Goal: Find specific page/section: Find specific page/section

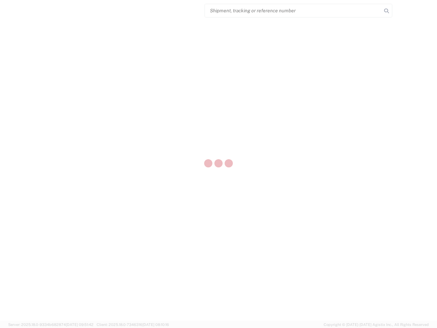
select select "US"
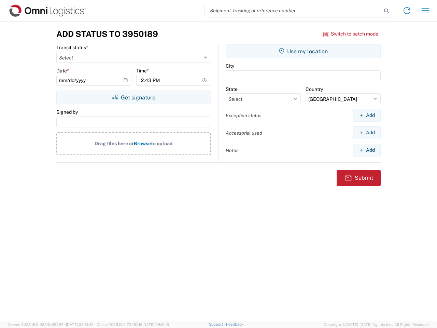
click at [293, 11] on input "search" at bounding box center [293, 10] width 177 height 13
click at [386, 11] on icon at bounding box center [387, 11] width 10 height 10
click at [407, 11] on icon at bounding box center [406, 10] width 11 height 11
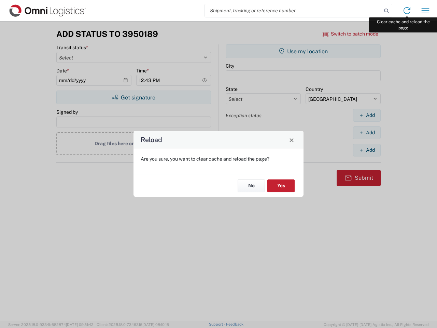
click at [425, 11] on div "Reload Are you sure, you want to clear cache and reload the page? No Yes" at bounding box center [218, 164] width 437 height 328
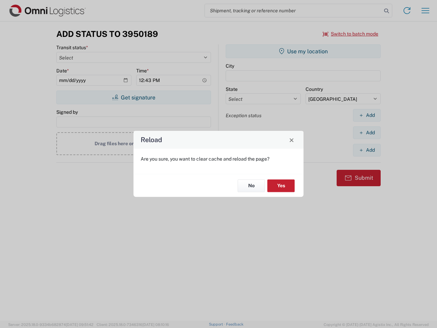
click at [351, 34] on div "Reload Are you sure, you want to clear cache and reload the page? No Yes" at bounding box center [218, 164] width 437 height 328
click at [133, 97] on div "Reload Are you sure, you want to clear cache and reload the page? No Yes" at bounding box center [218, 164] width 437 height 328
click at [303, 51] on div "Reload Are you sure, you want to clear cache and reload the page? No Yes" at bounding box center [218, 164] width 437 height 328
click at [367, 115] on div "Reload Are you sure, you want to clear cache and reload the page? No Yes" at bounding box center [218, 164] width 437 height 328
click at [367, 132] on div "Reload Are you sure, you want to clear cache and reload the page? No Yes" at bounding box center [218, 164] width 437 height 328
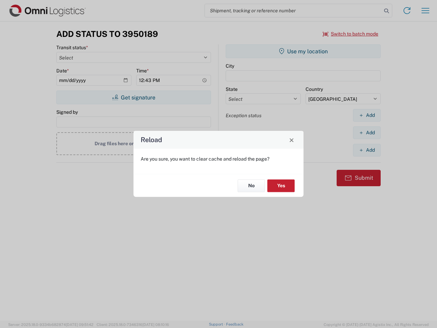
click at [367, 150] on div "Reload Are you sure, you want to clear cache and reload the page? No Yes" at bounding box center [218, 164] width 437 height 328
